Goal: Find specific fact: Find specific fact

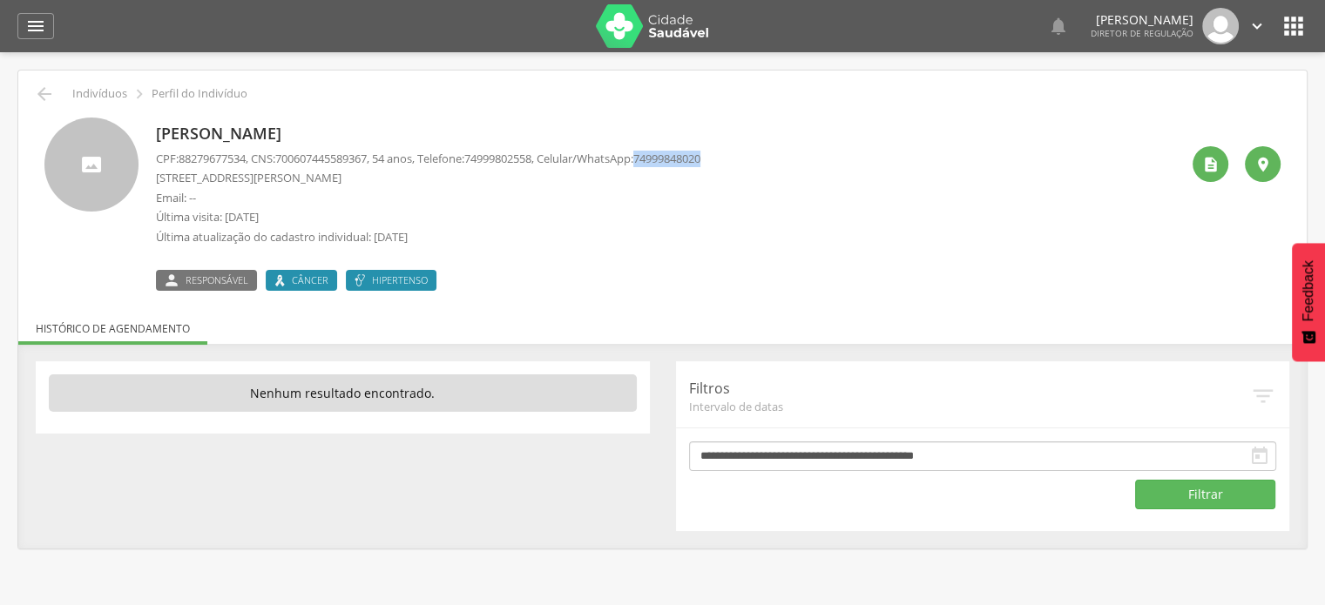
drag, startPoint x: 667, startPoint y: 162, endPoint x: 739, endPoint y: 165, distance: 71.5
click at [739, 165] on div "[PERSON_NAME] CPF: 88279677534 , CNS: [PHONE_NUMBER] , 54 anos, Telefone: [PHON…" at bounding box center [667, 204] width 1023 height 173
copy span "74999848020"
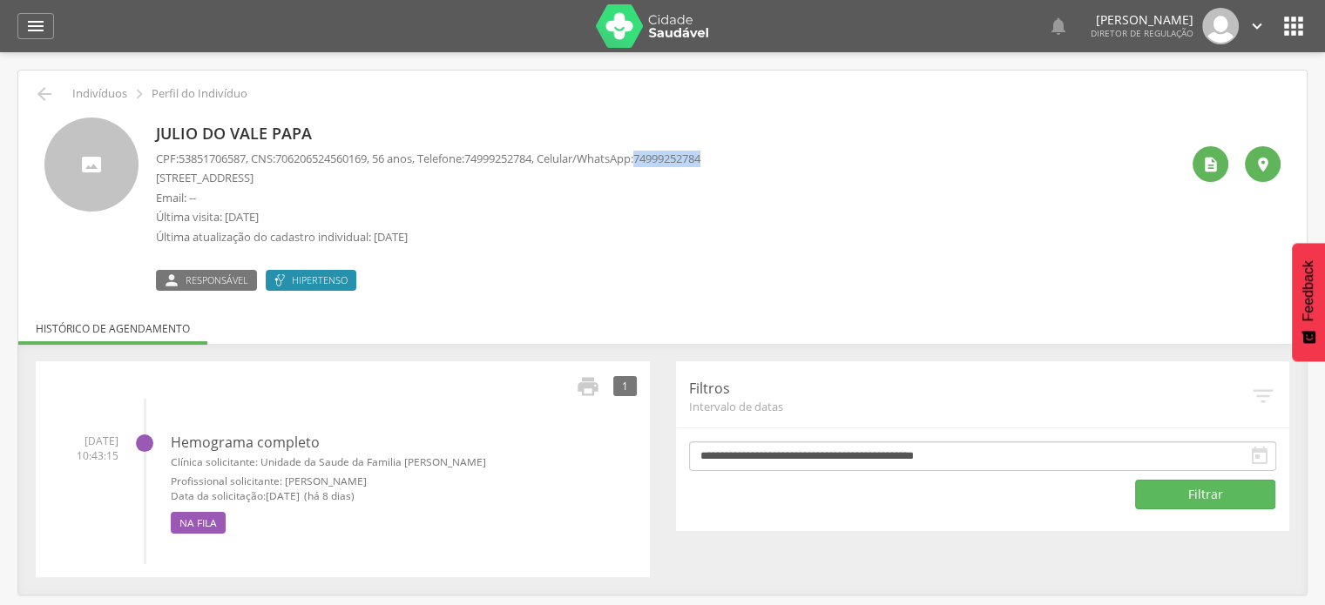
drag, startPoint x: 666, startPoint y: 159, endPoint x: 742, endPoint y: 157, distance: 75.8
click at [742, 157] on div "Julio do Vale Papa CPF: 53851706587 , CNS: [PHONE_NUMBER] , 56 anos, Telefone: …" at bounding box center [667, 204] width 1023 height 173
copy span "74999252784"
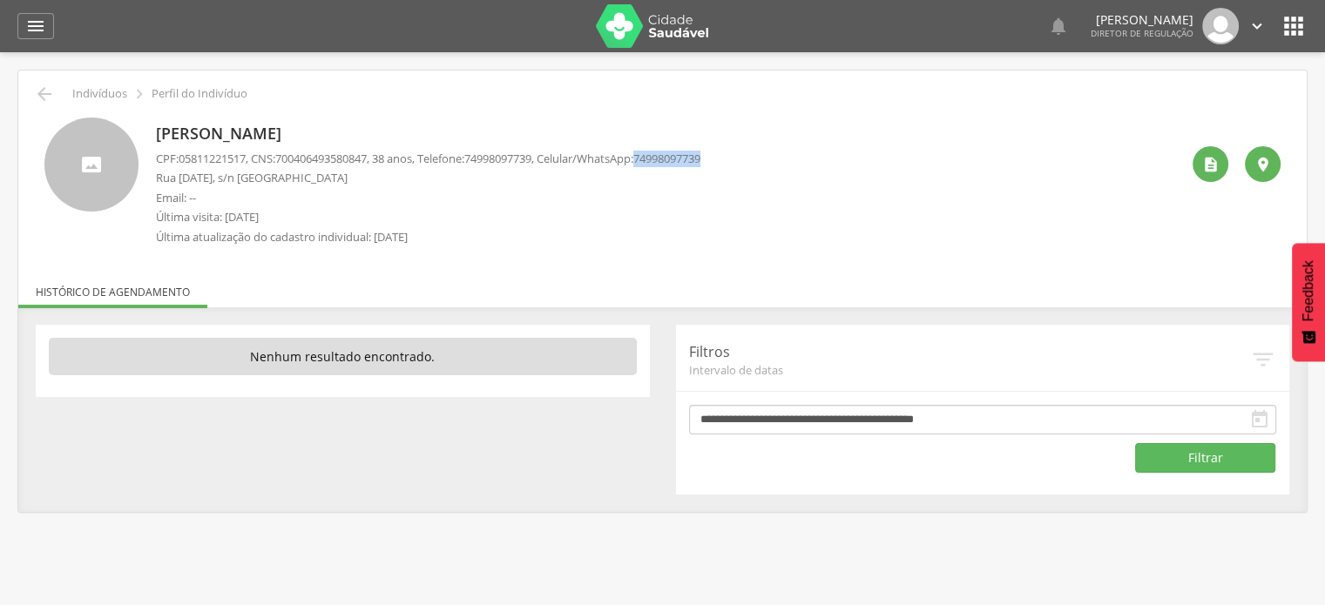
drag, startPoint x: 668, startPoint y: 159, endPoint x: 756, endPoint y: 160, distance: 88.0
click at [756, 160] on div "José Cledson Oliveira Santos CPF: 05811221517 , CNS: 700406493580847 , 38 anos,…" at bounding box center [667, 186] width 1023 height 137
copy span "74998097739"
